Goal: Navigation & Orientation: Understand site structure

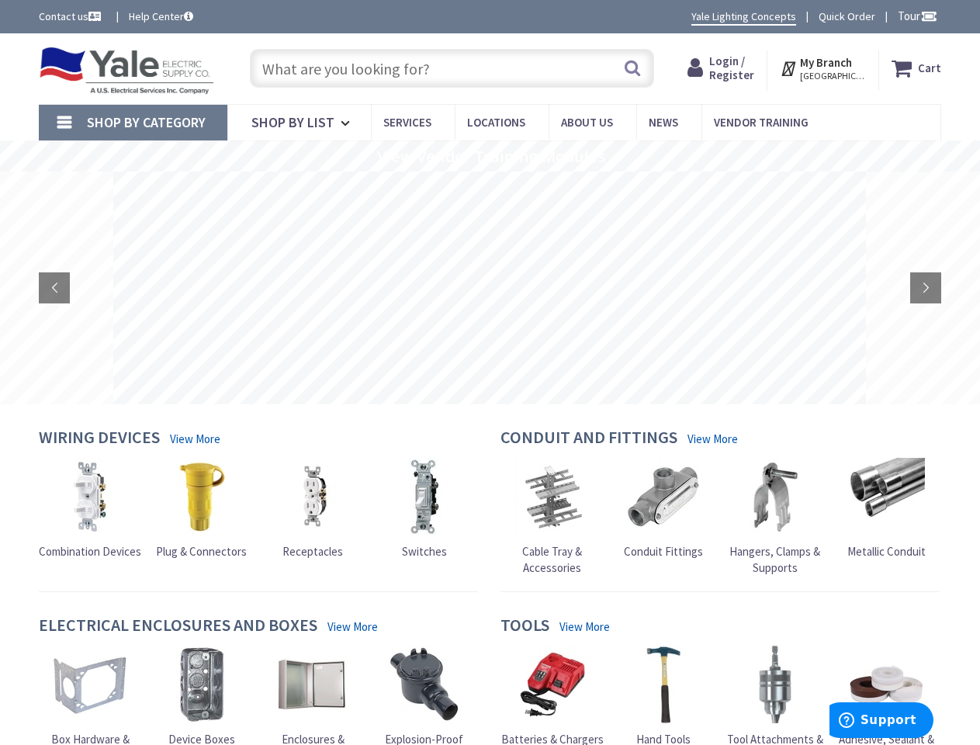
click at [489, 372] on rs-layer at bounding box center [489, 287] width 752 height 233
click at [914, 16] on span "Tour" at bounding box center [917, 16] width 40 height 15
click at [824, 68] on strong "My Branch" at bounding box center [826, 62] width 52 height 15
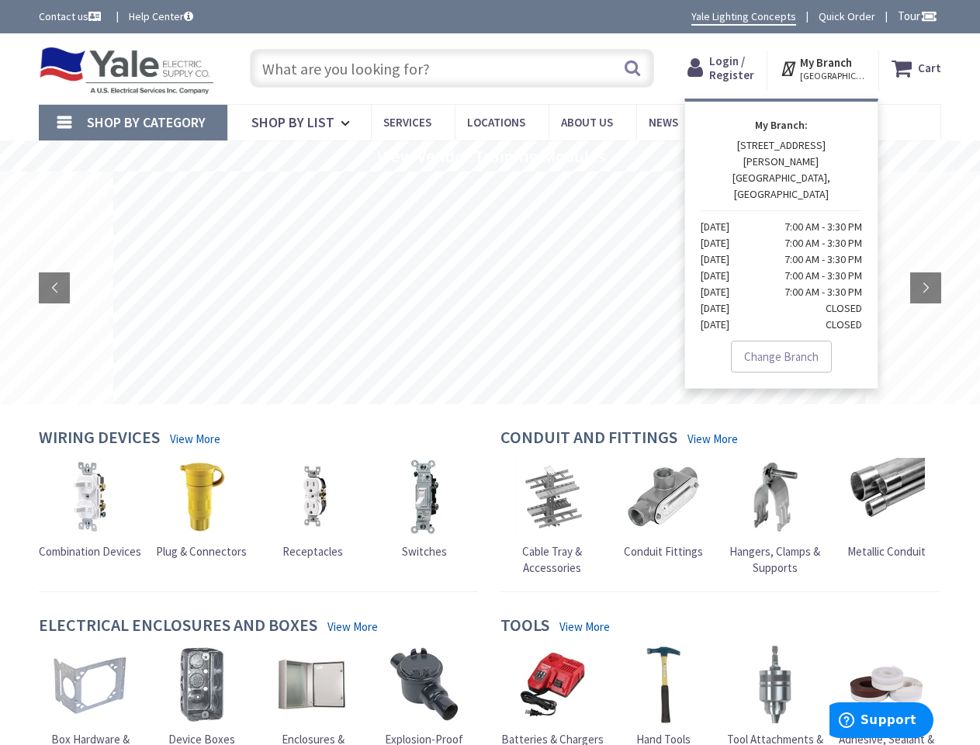
click at [133, 123] on span "Shop By Category" at bounding box center [146, 122] width 119 height 18
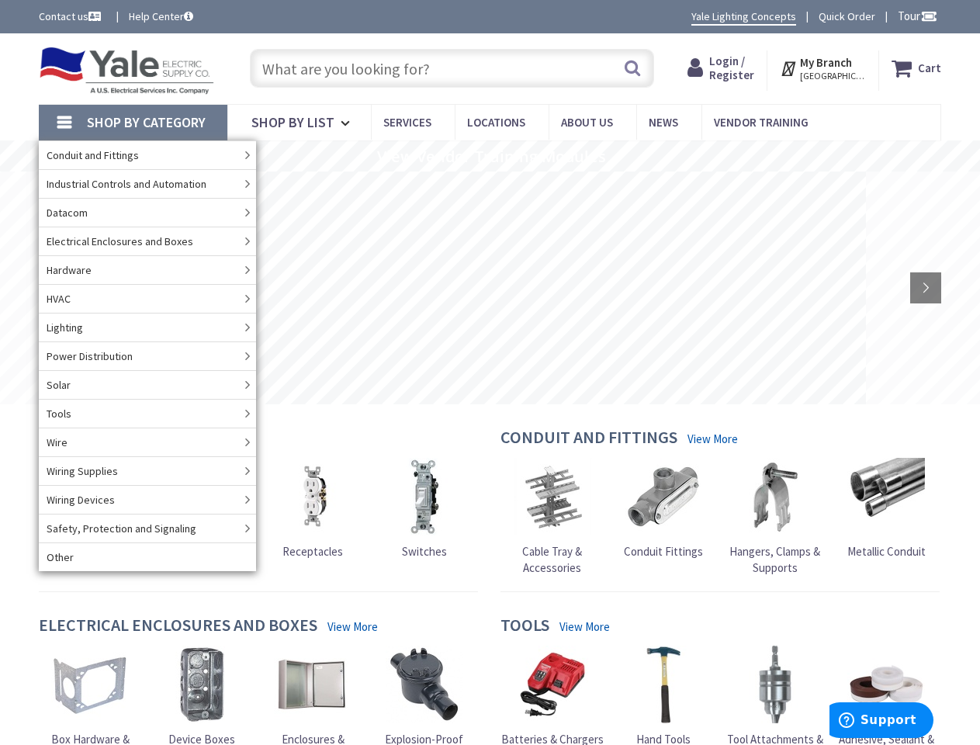
click at [489, 156] on rs-slide "View Vendor Training Modules" at bounding box center [490, 155] width 980 height 31
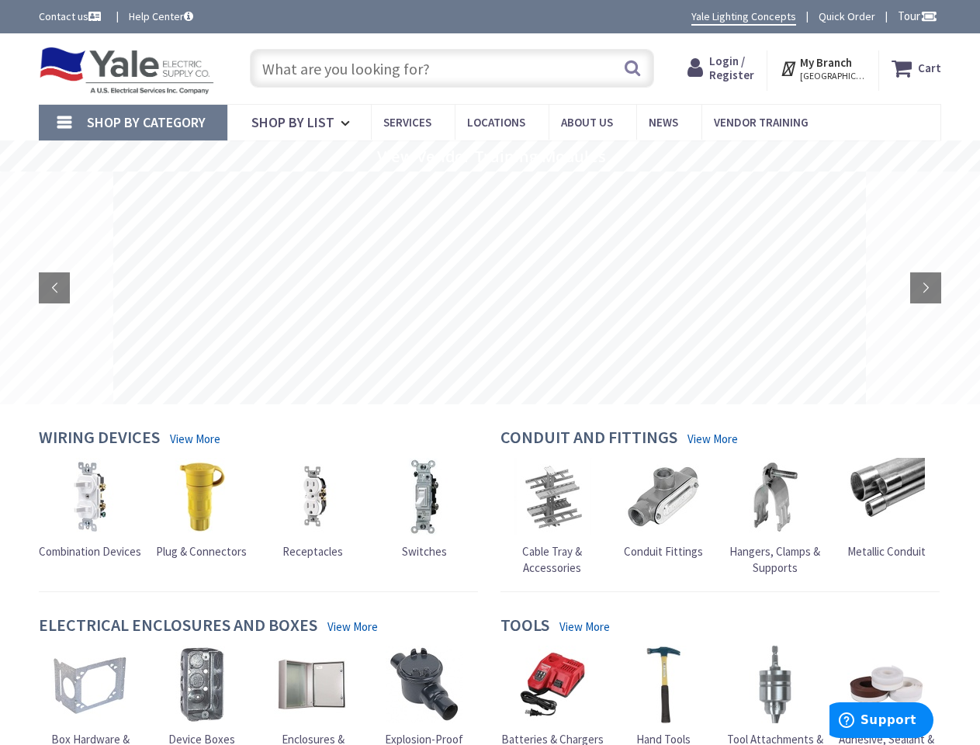
click at [489, 288] on rs-layer at bounding box center [489, 287] width 752 height 233
click at [54, 288] on rs-arrow at bounding box center [54, 287] width 31 height 31
click at [925, 288] on rs-arrow at bounding box center [925, 287] width 31 height 31
